Goal: Task Accomplishment & Management: Use online tool/utility

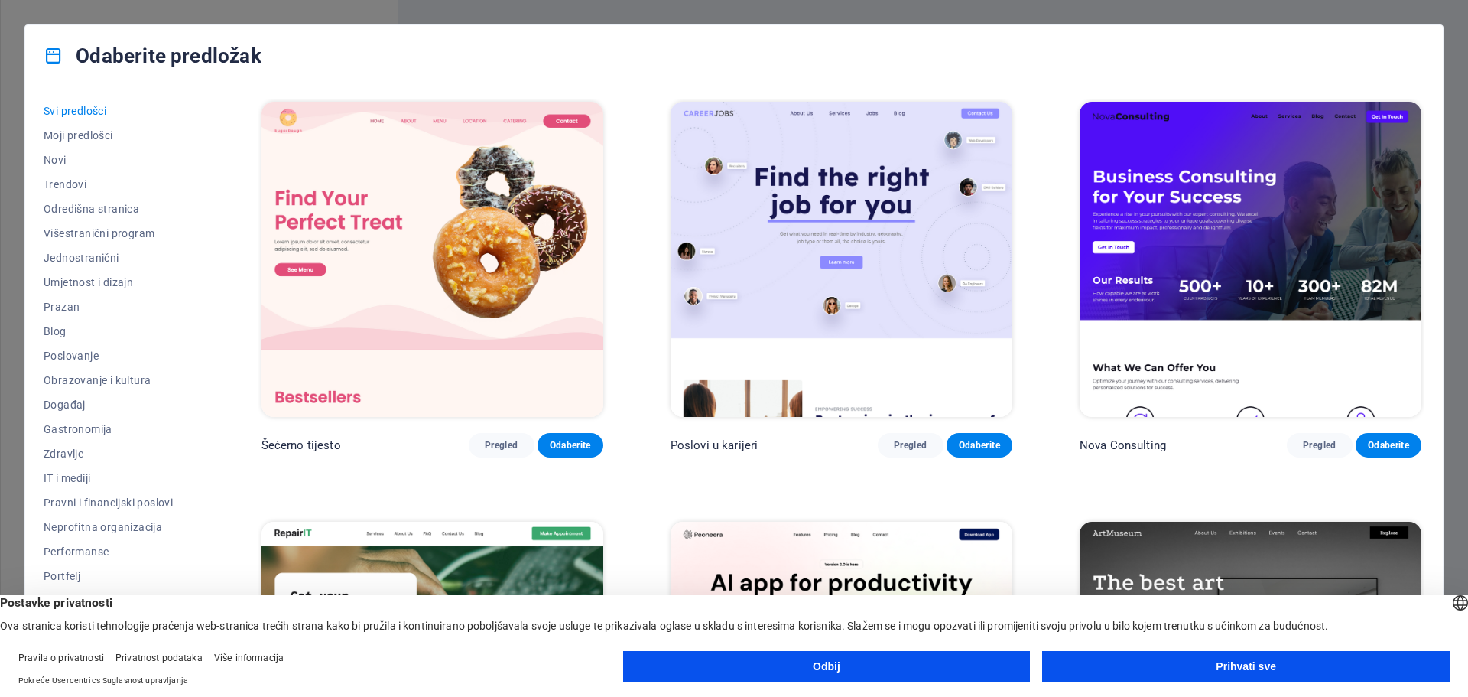
click at [925, 670] on button "Odbij" at bounding box center [827, 666] width 408 height 31
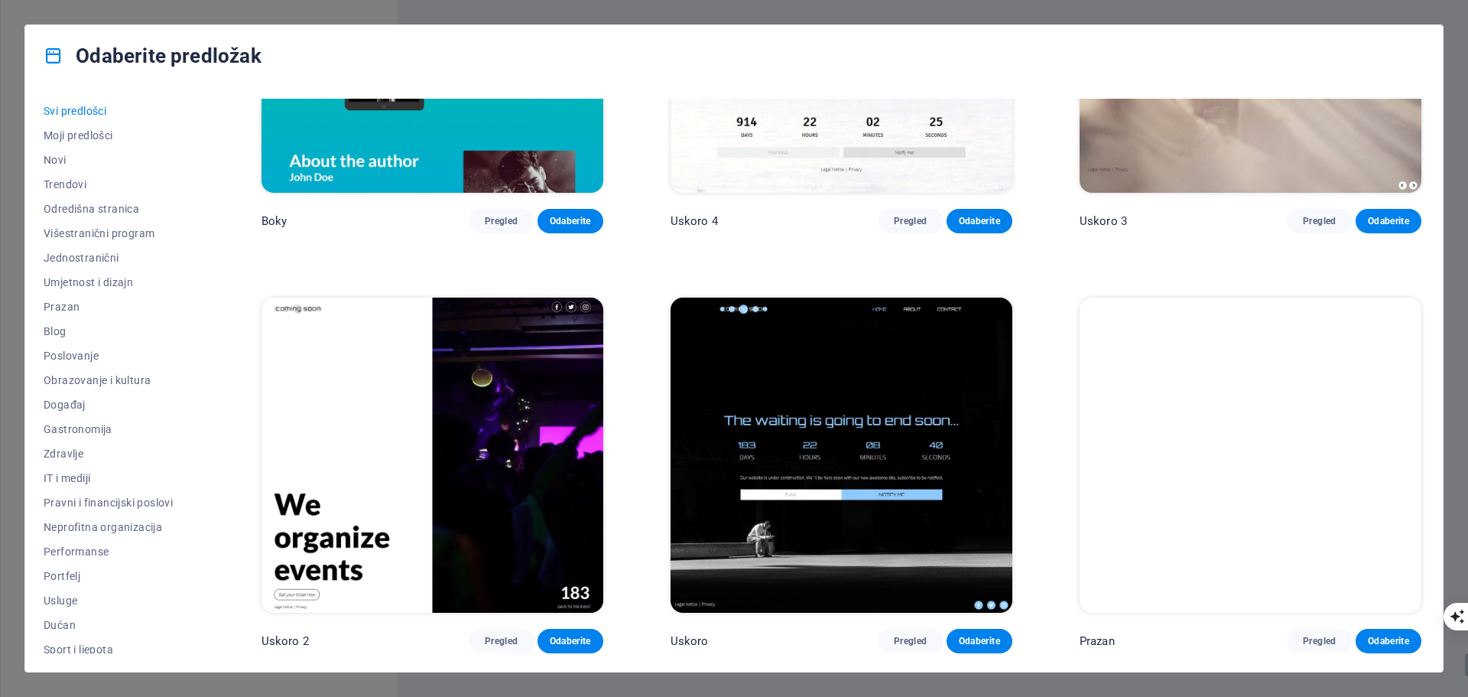
scroll to position [24387, 0]
click at [101, 135] on font "Moji predlošci" at bounding box center [79, 135] width 70 height 12
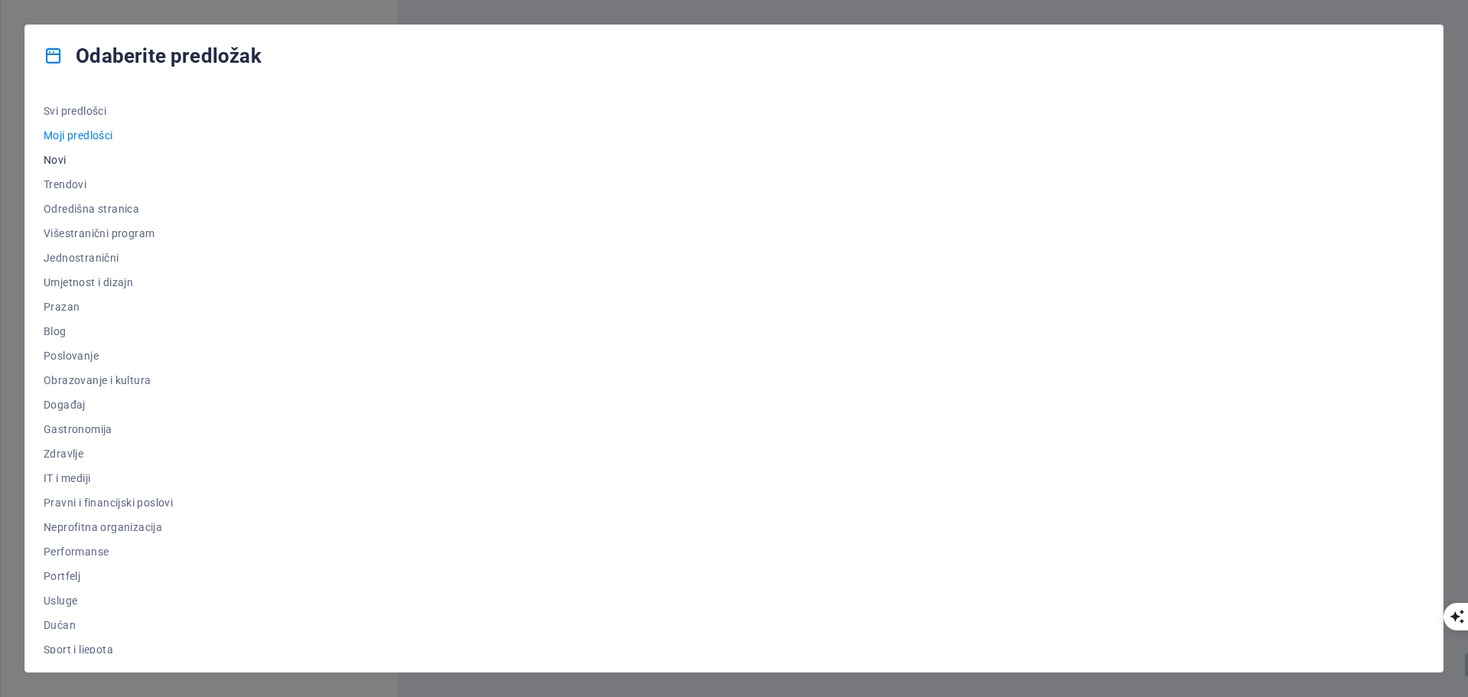
click at [64, 158] on font "Novi" at bounding box center [55, 160] width 23 height 12
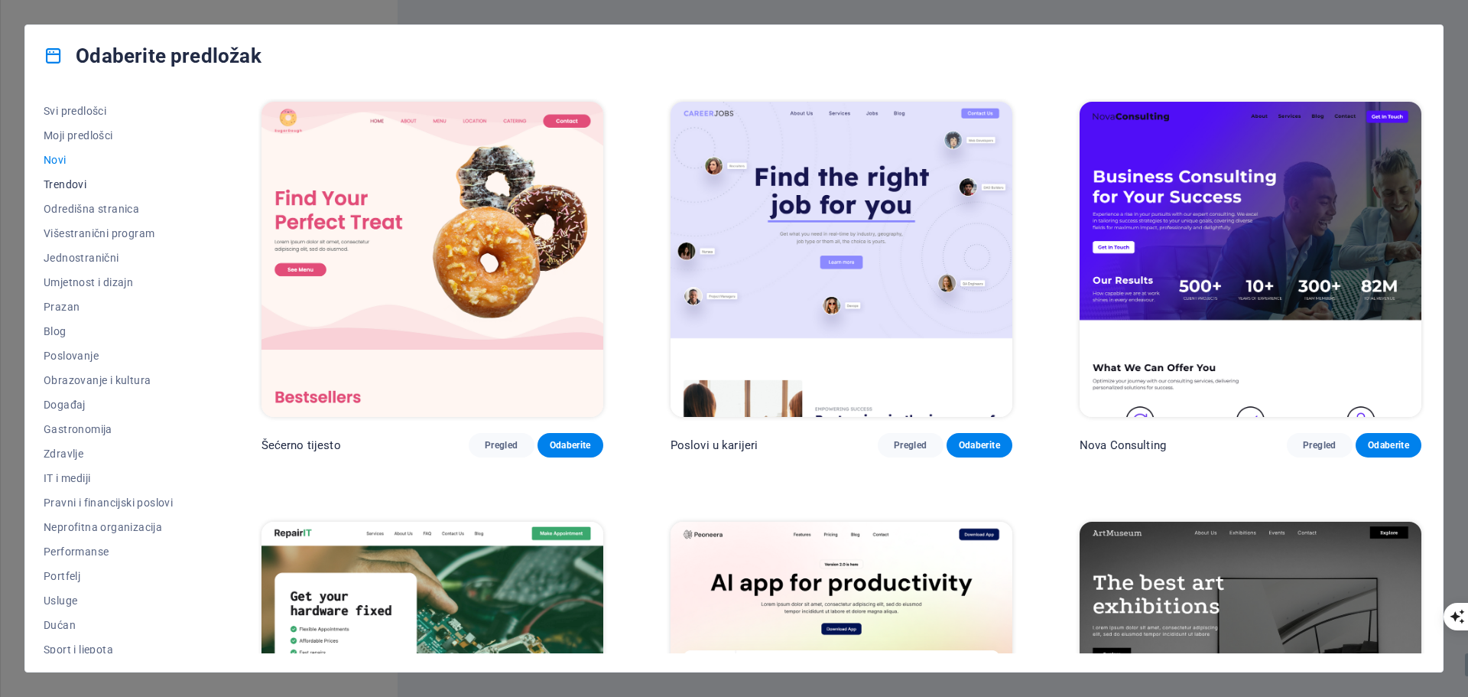
click at [75, 189] on font "Trendovi" at bounding box center [65, 184] width 43 height 12
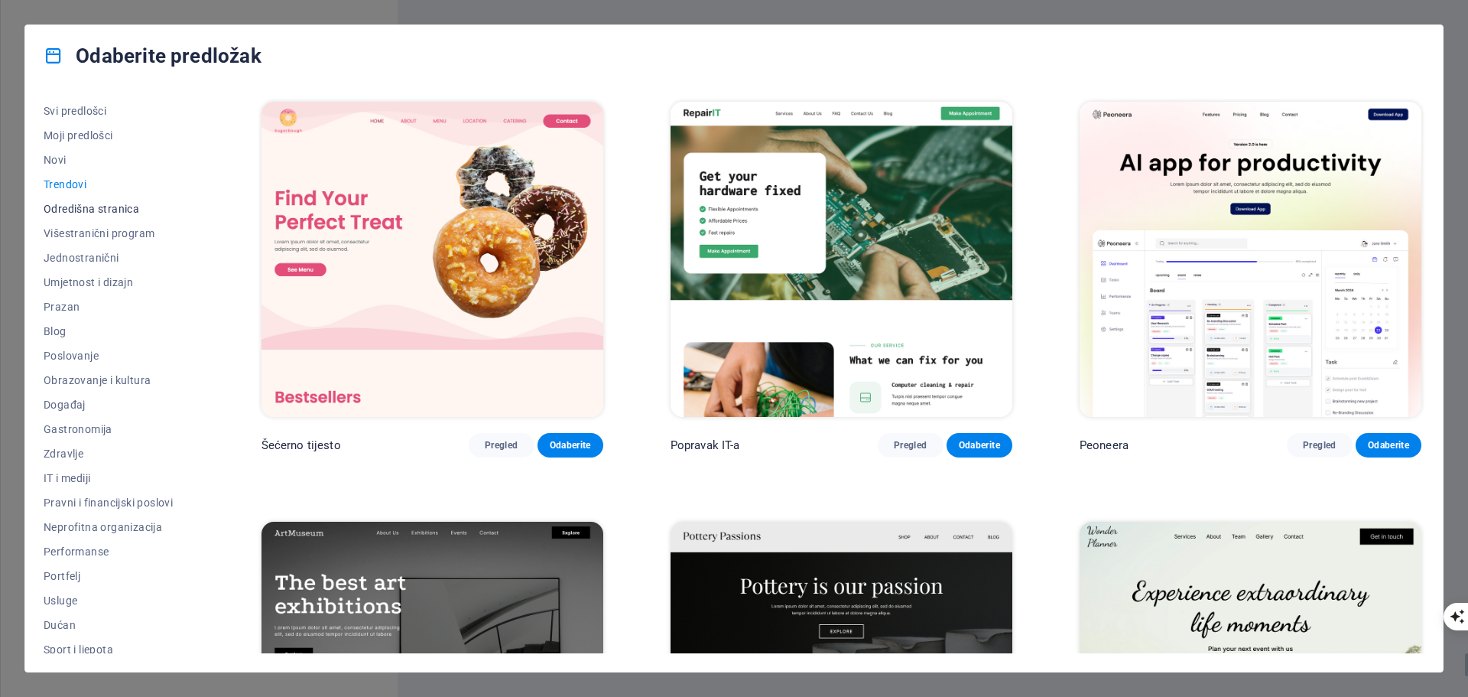
click at [113, 210] on font "Odredišna stranica" at bounding box center [92, 209] width 96 height 12
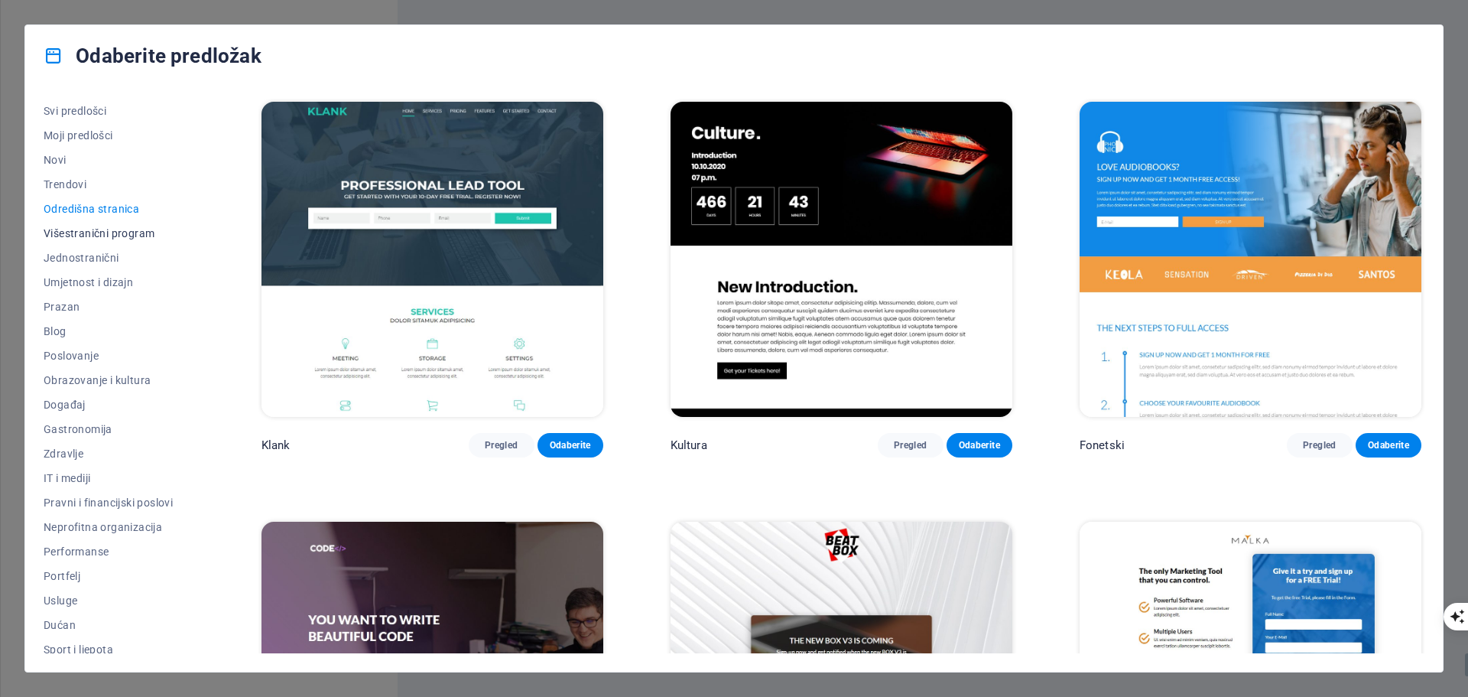
click at [121, 236] on font "Višestranični program" at bounding box center [99, 233] width 111 height 12
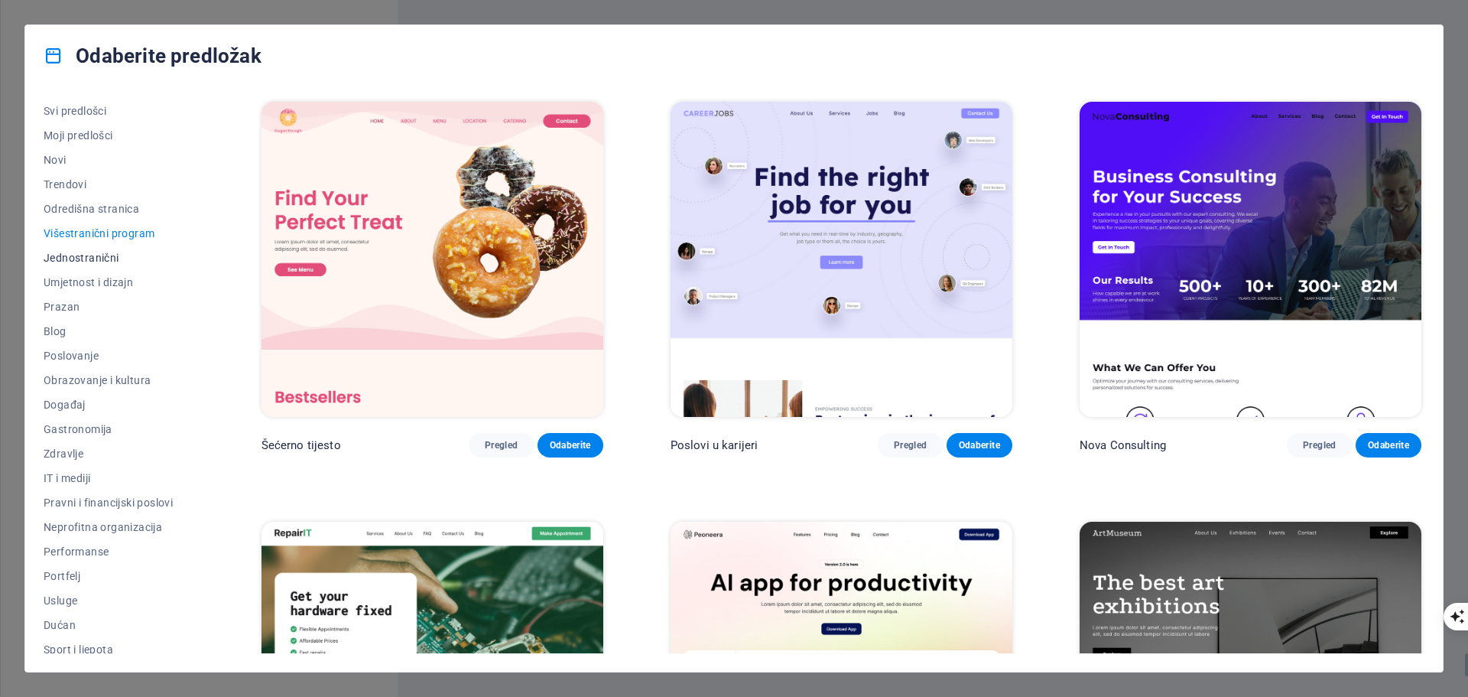
click at [105, 260] on font "Jednostranični" at bounding box center [82, 258] width 76 height 12
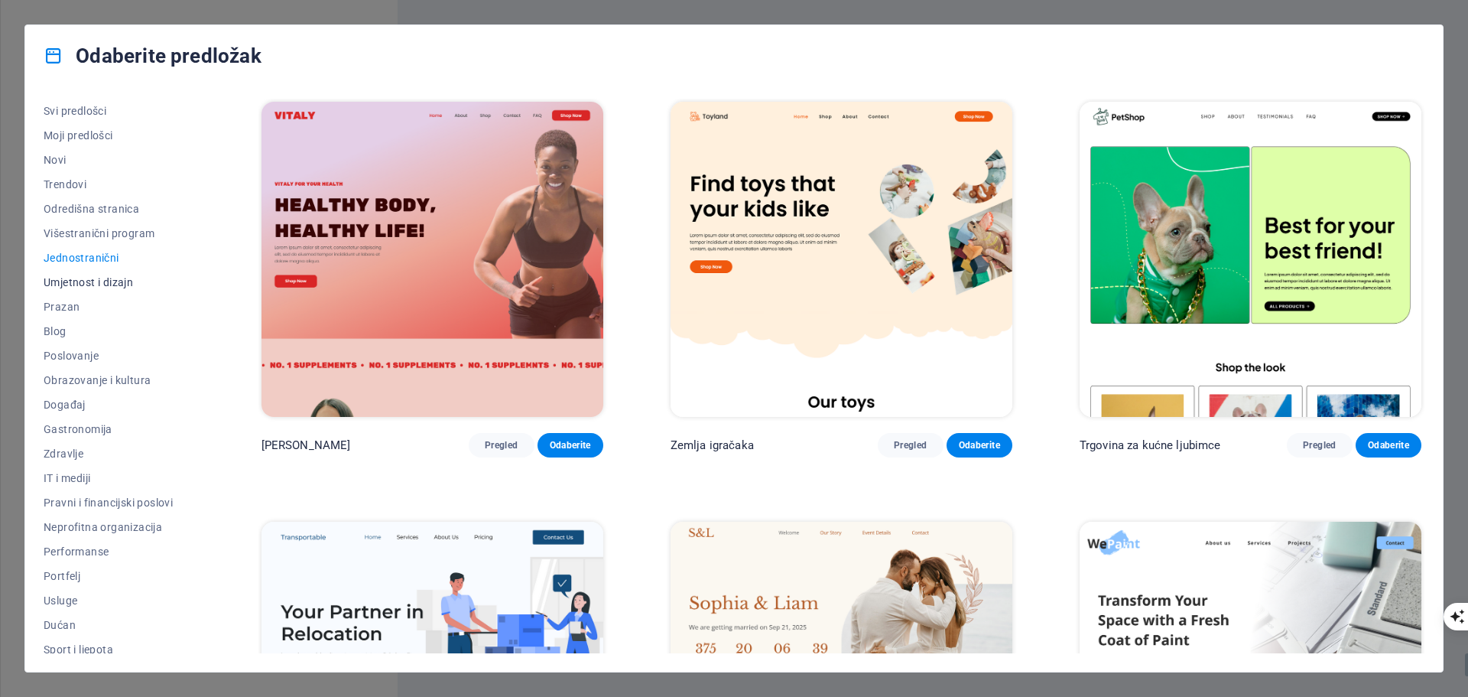
click at [115, 285] on font "Umjetnost i dizajn" at bounding box center [88, 282] width 89 height 12
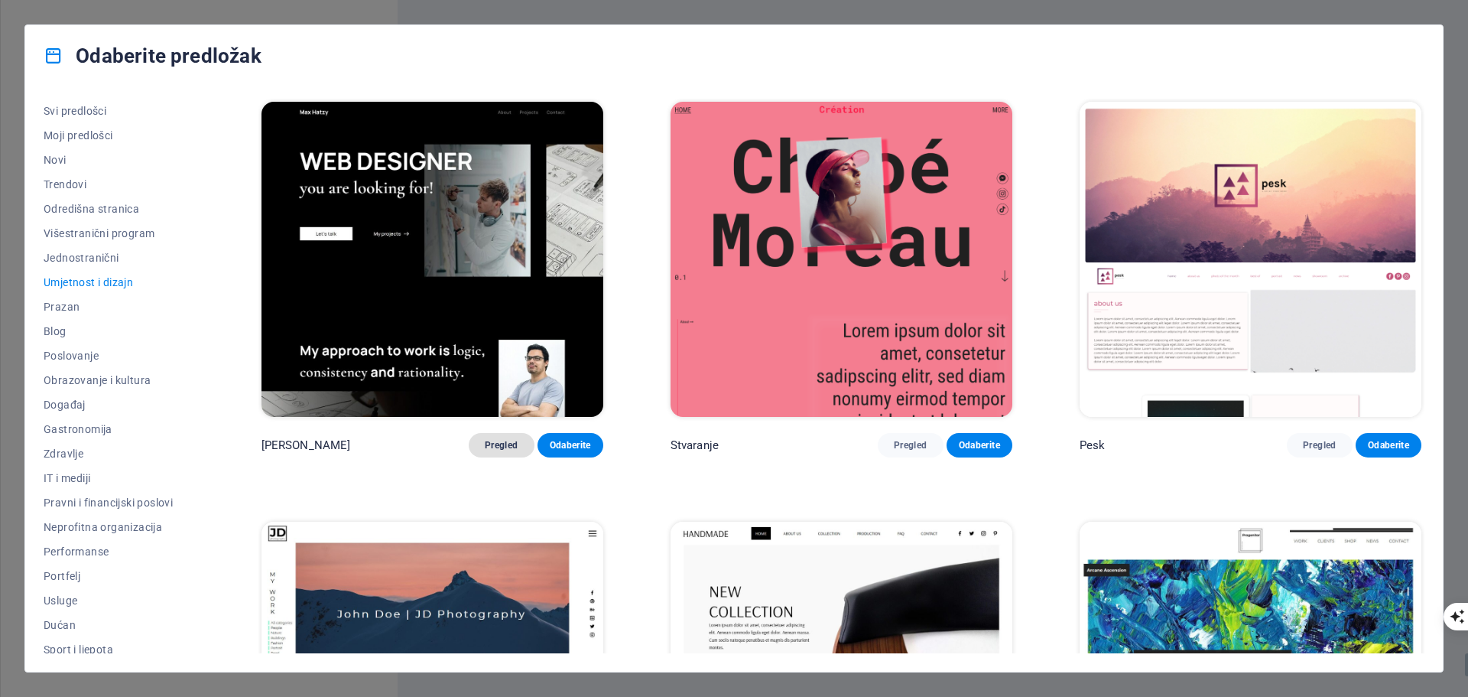
click at [485, 450] on font "Pregled" at bounding box center [501, 445] width 33 height 11
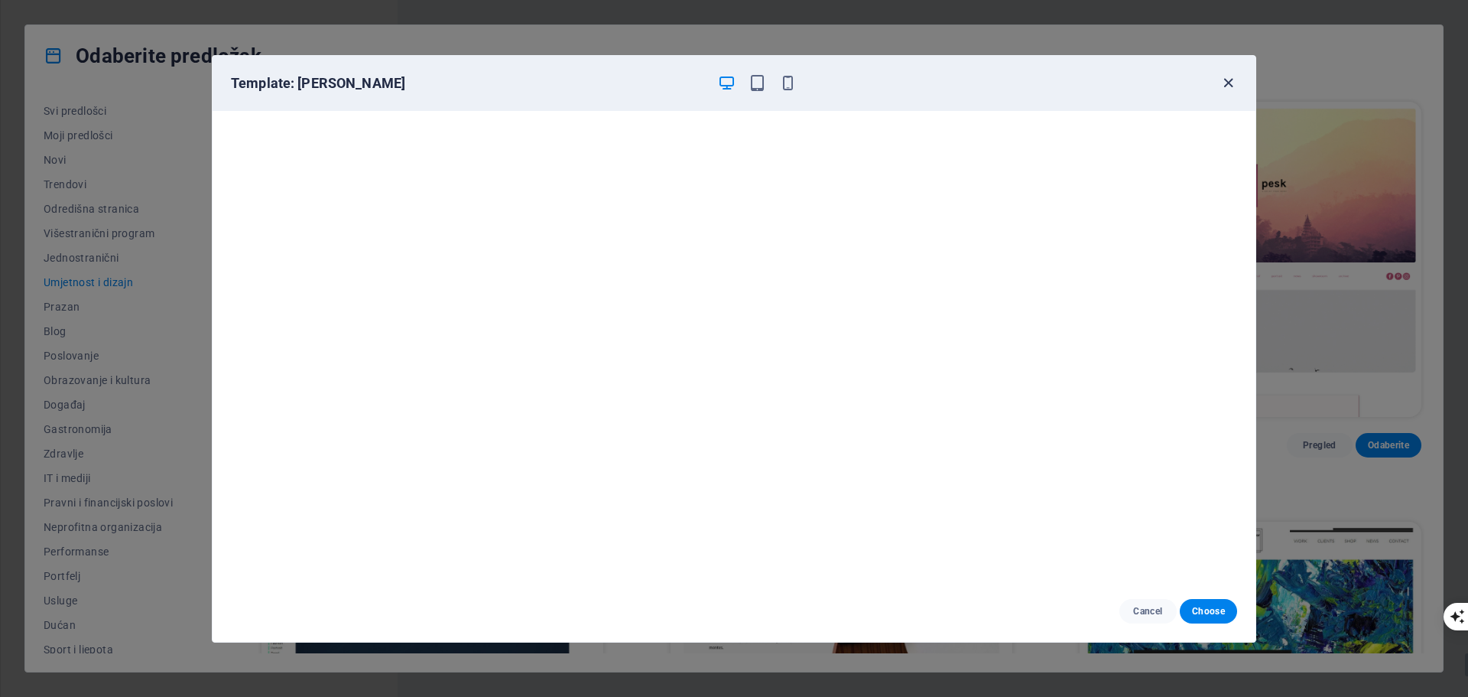
click at [1228, 80] on icon "button" at bounding box center [1229, 83] width 18 height 18
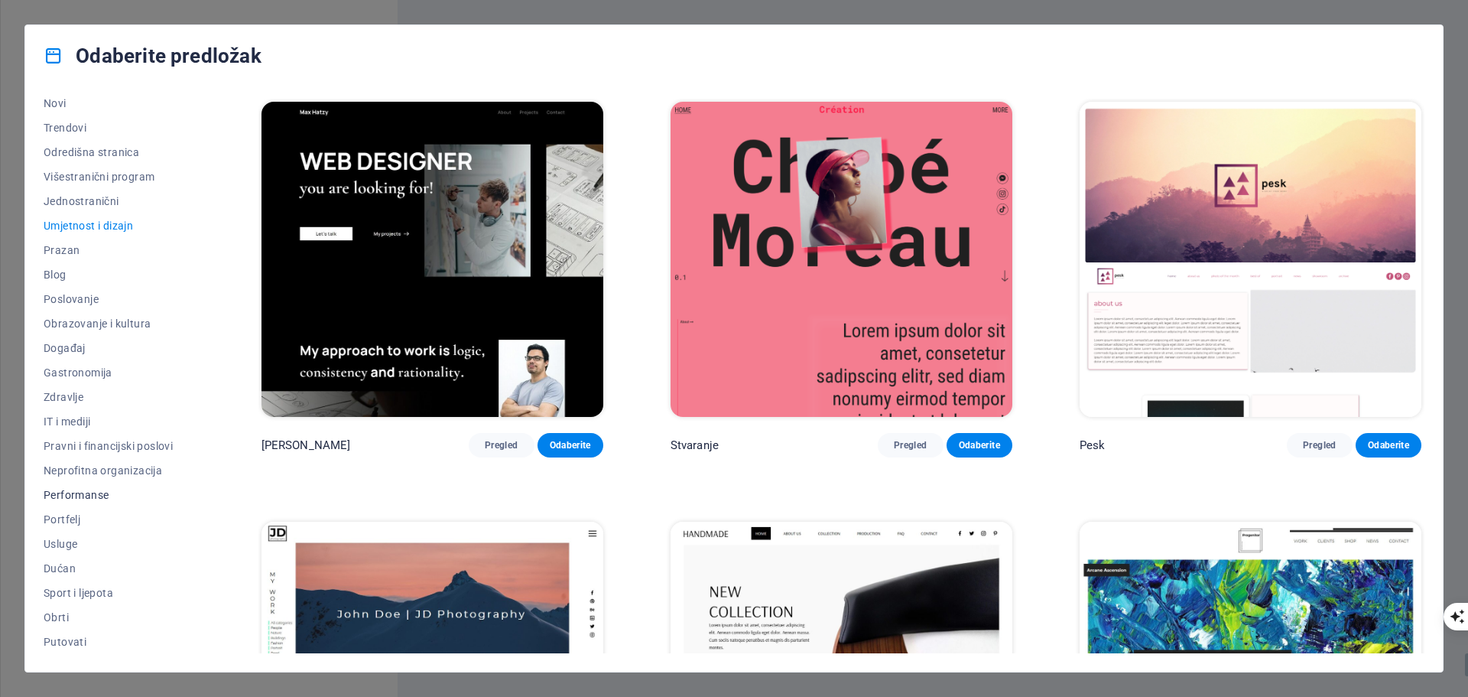
scroll to position [82, 0]
click at [89, 566] on font "Sport i ljepota" at bounding box center [79, 567] width 70 height 12
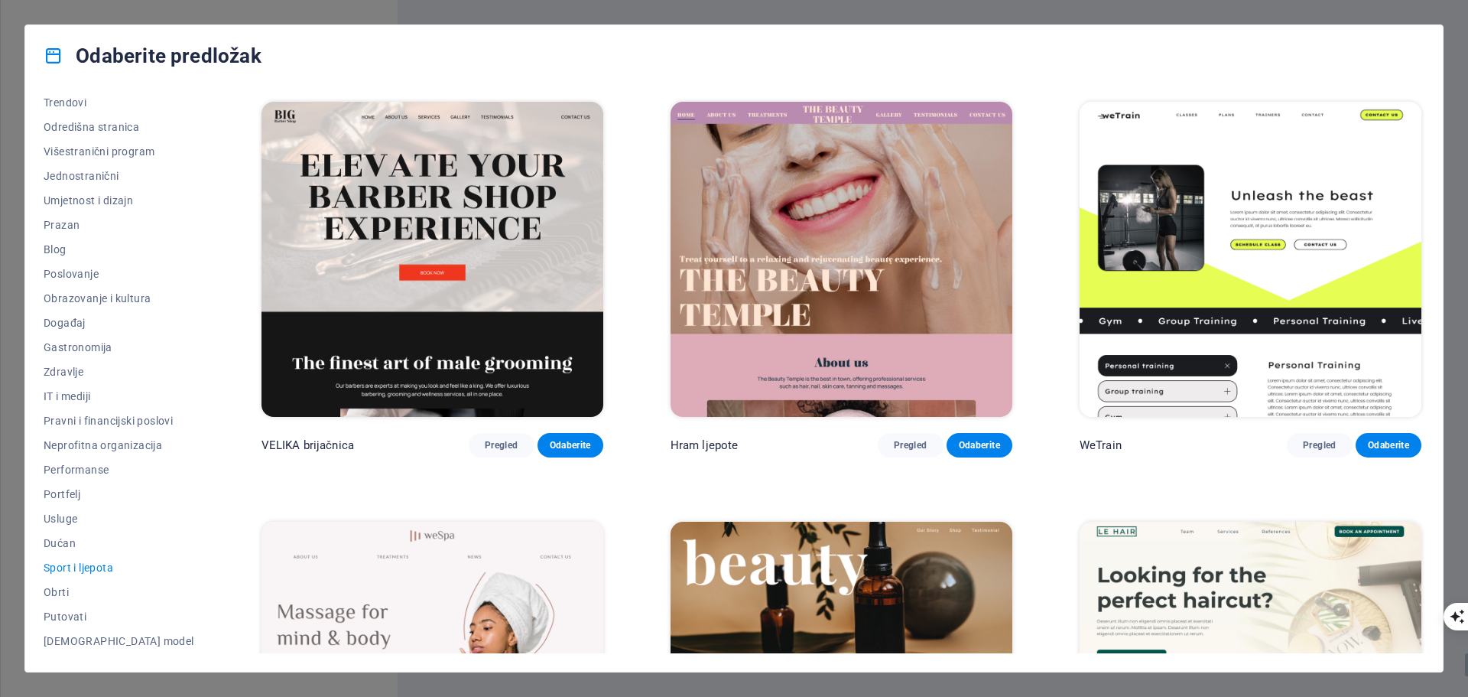
click at [1102, 6] on div "Odaberite predložak Svi predlošci Moji predlošci Novi Trendovi Odredišna strani…" at bounding box center [734, 348] width 1468 height 697
